Goal: Transaction & Acquisition: Purchase product/service

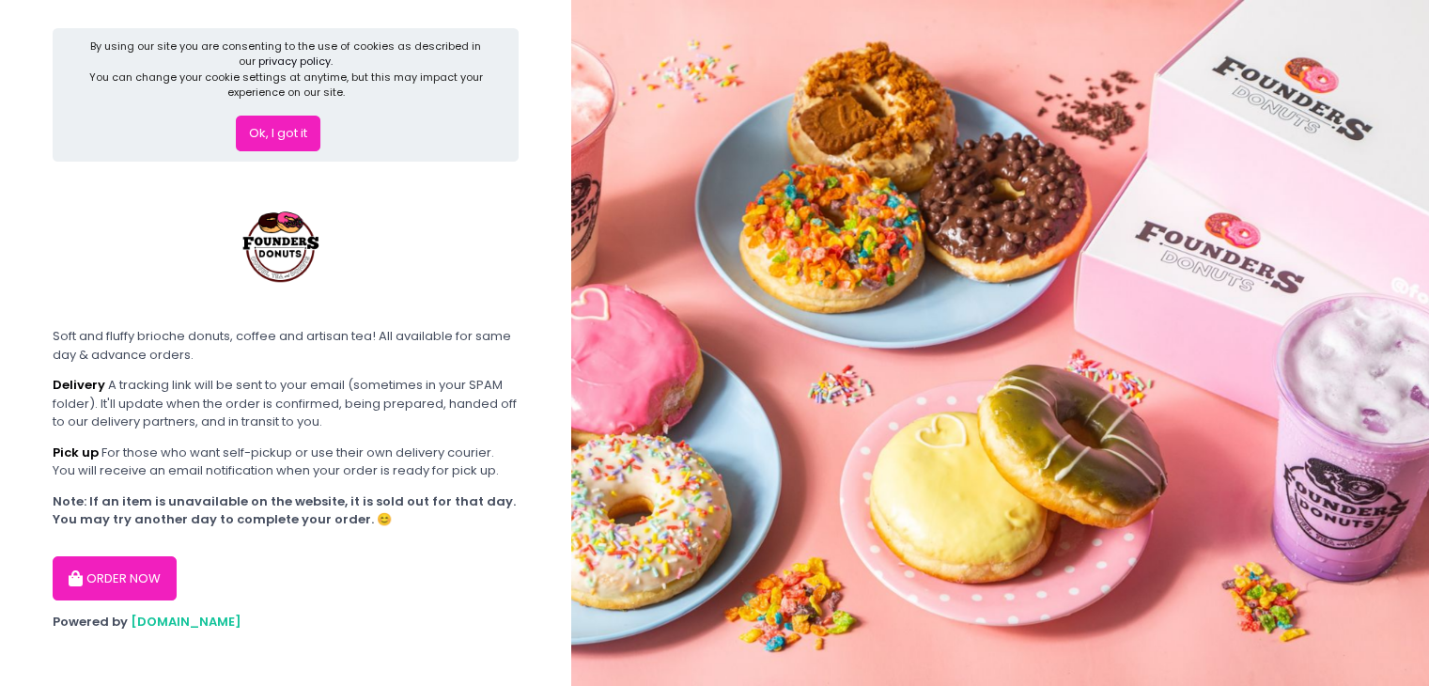
click at [173, 569] on div "ORDER NOW" at bounding box center [286, 571] width 466 height 60
click at [162, 576] on button "ORDER NOW" at bounding box center [115, 578] width 124 height 45
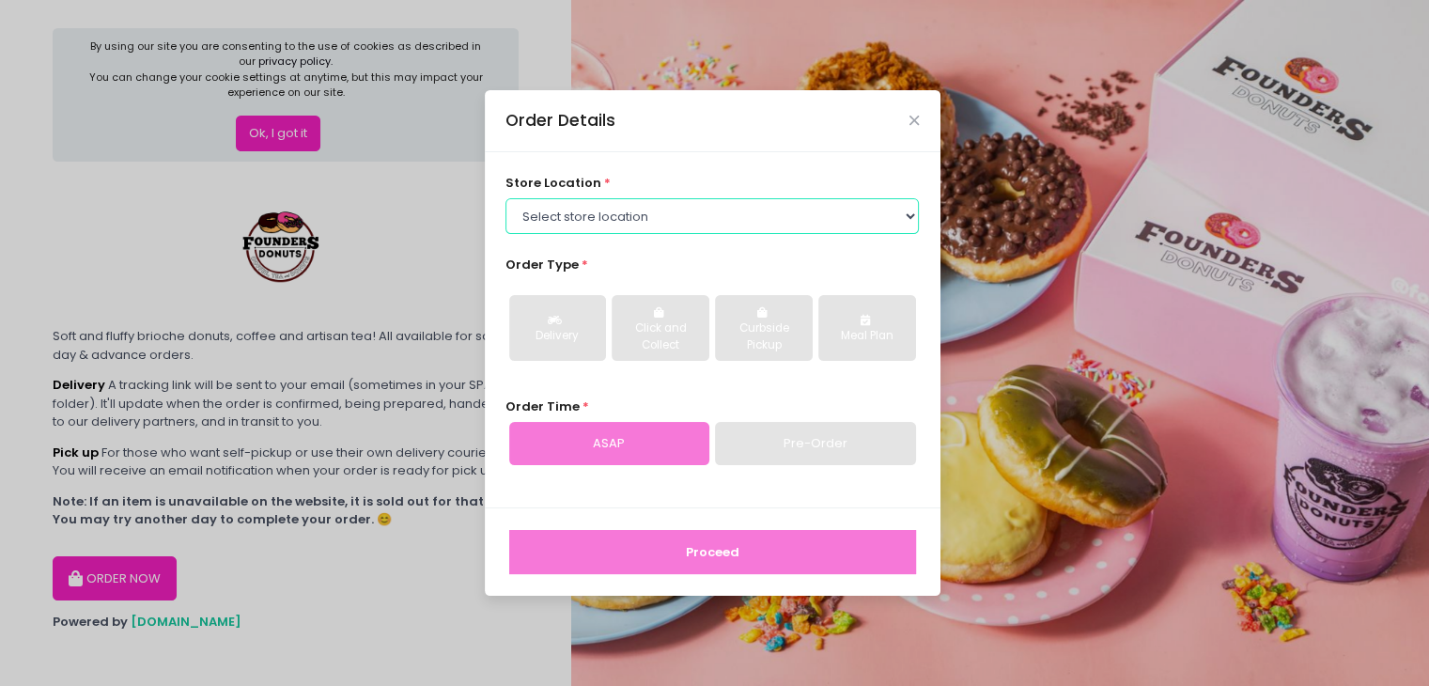
click at [787, 217] on select "Select store location Founders Donuts - [PERSON_NAME] Founders Donuts - [GEOGRA…" at bounding box center [712, 216] width 413 height 36
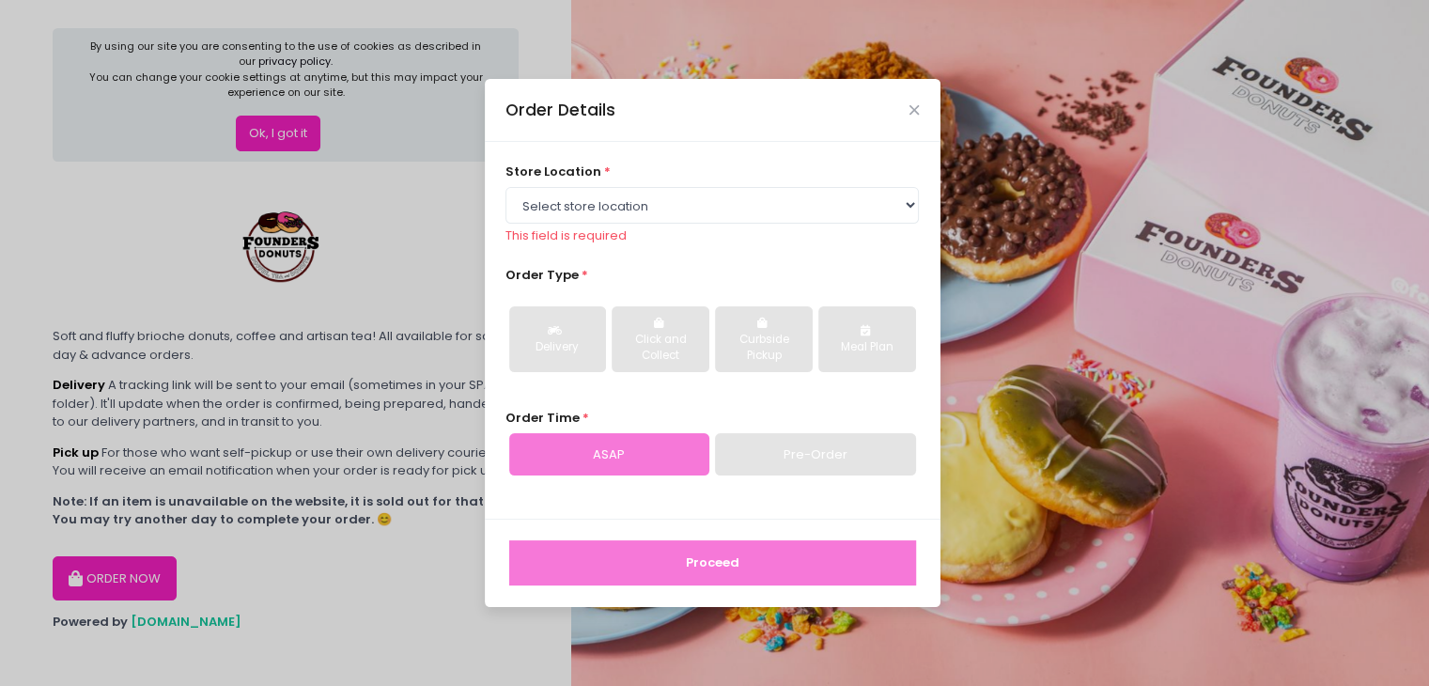
click at [807, 375] on div "Delivery Click and Collect Curbside Pickup Meal Plan" at bounding box center [712, 338] width 413 height 97
click at [634, 209] on select "Select store location Founders Donuts - [PERSON_NAME] Founders Donuts - [GEOGRA…" at bounding box center [712, 205] width 413 height 36
click at [360, 223] on div "Order Details store location * Select store location Founders Donuts - [PERSON_…" at bounding box center [714, 343] width 1429 height 686
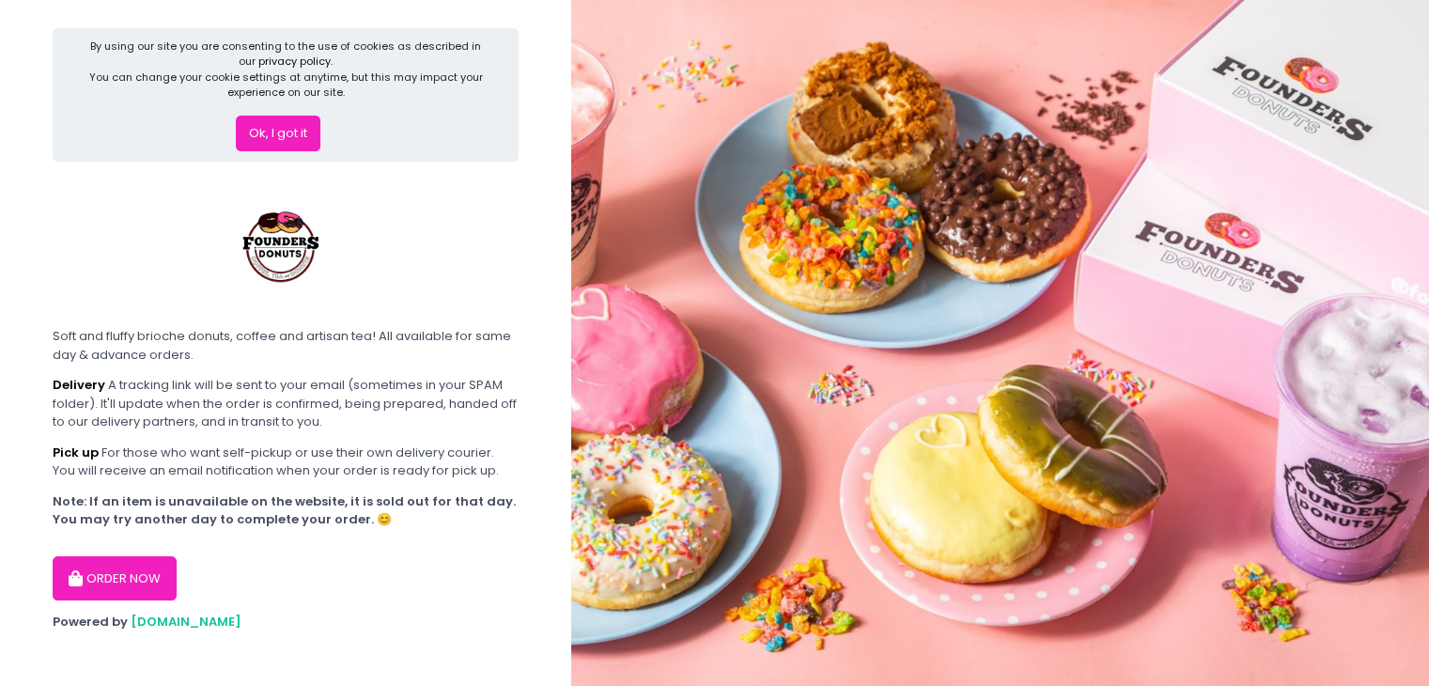
click at [134, 566] on button "ORDER NOW" at bounding box center [115, 578] width 124 height 45
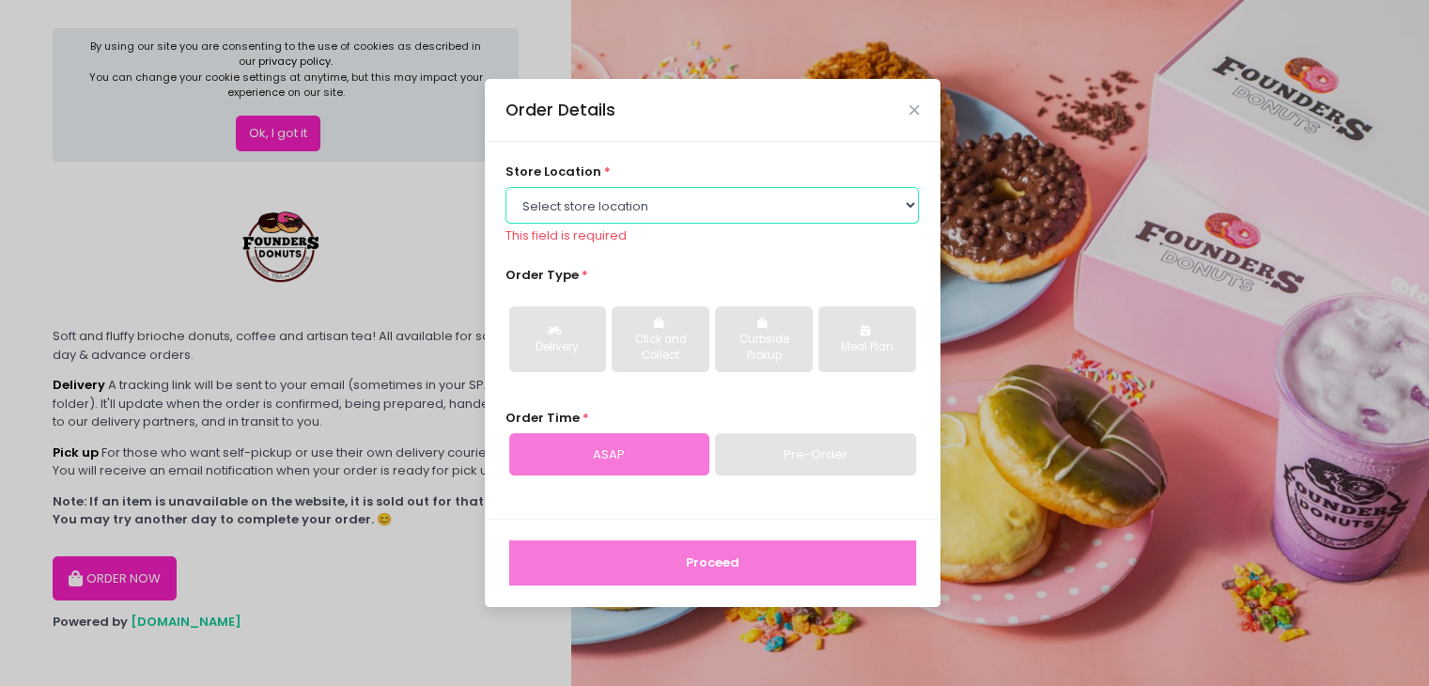
click at [913, 207] on select "Select store location Founders Donuts - [PERSON_NAME] Founders Donuts - [GEOGRA…" at bounding box center [712, 205] width 413 height 36
click at [1052, 200] on div "Order Details store location * Select store location Founders Donuts - [PERSON_…" at bounding box center [714, 343] width 1429 height 686
